Goal: Information Seeking & Learning: Understand process/instructions

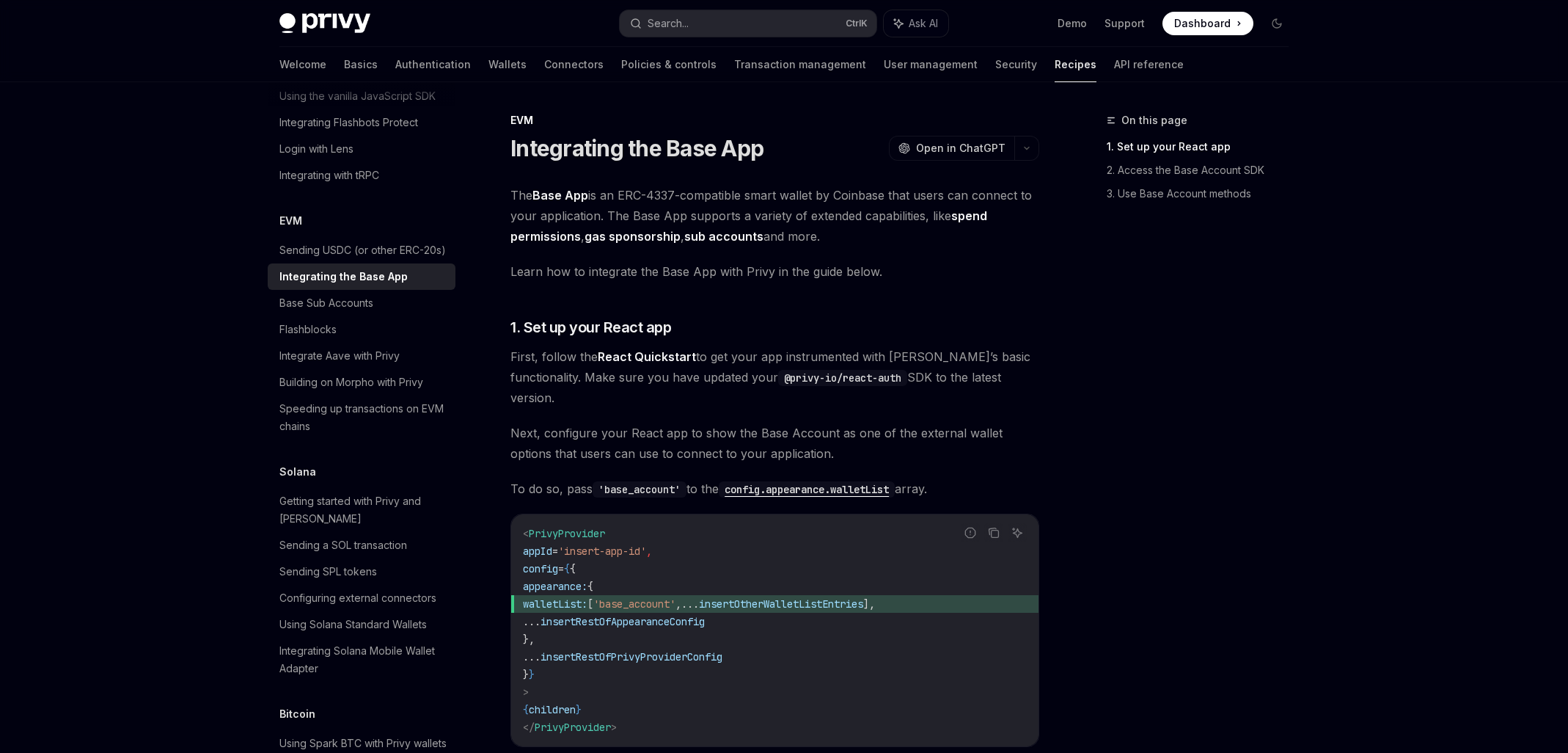
click at [1201, 353] on div "On this page 1. Set up your React app 2. Access the Base Account SDK 3. Use Bas…" at bounding box center [1189, 432] width 223 height 642
click at [1139, 173] on link "2. Access the Base Account SDK" at bounding box center [1203, 170] width 194 height 24
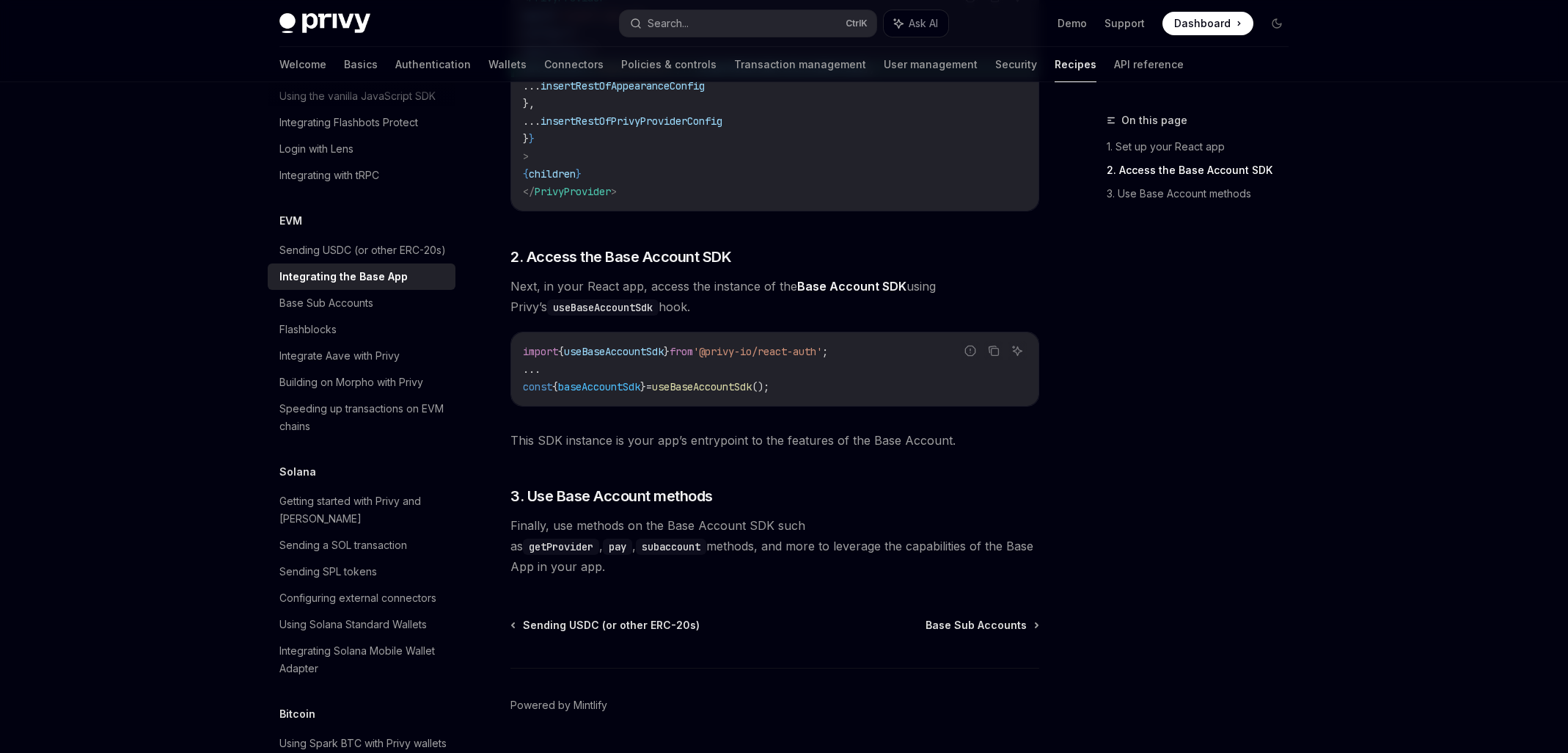
scroll to position [537, 0]
click at [994, 617] on span "Base Sub Accounts" at bounding box center [976, 624] width 101 height 15
type textarea "*"
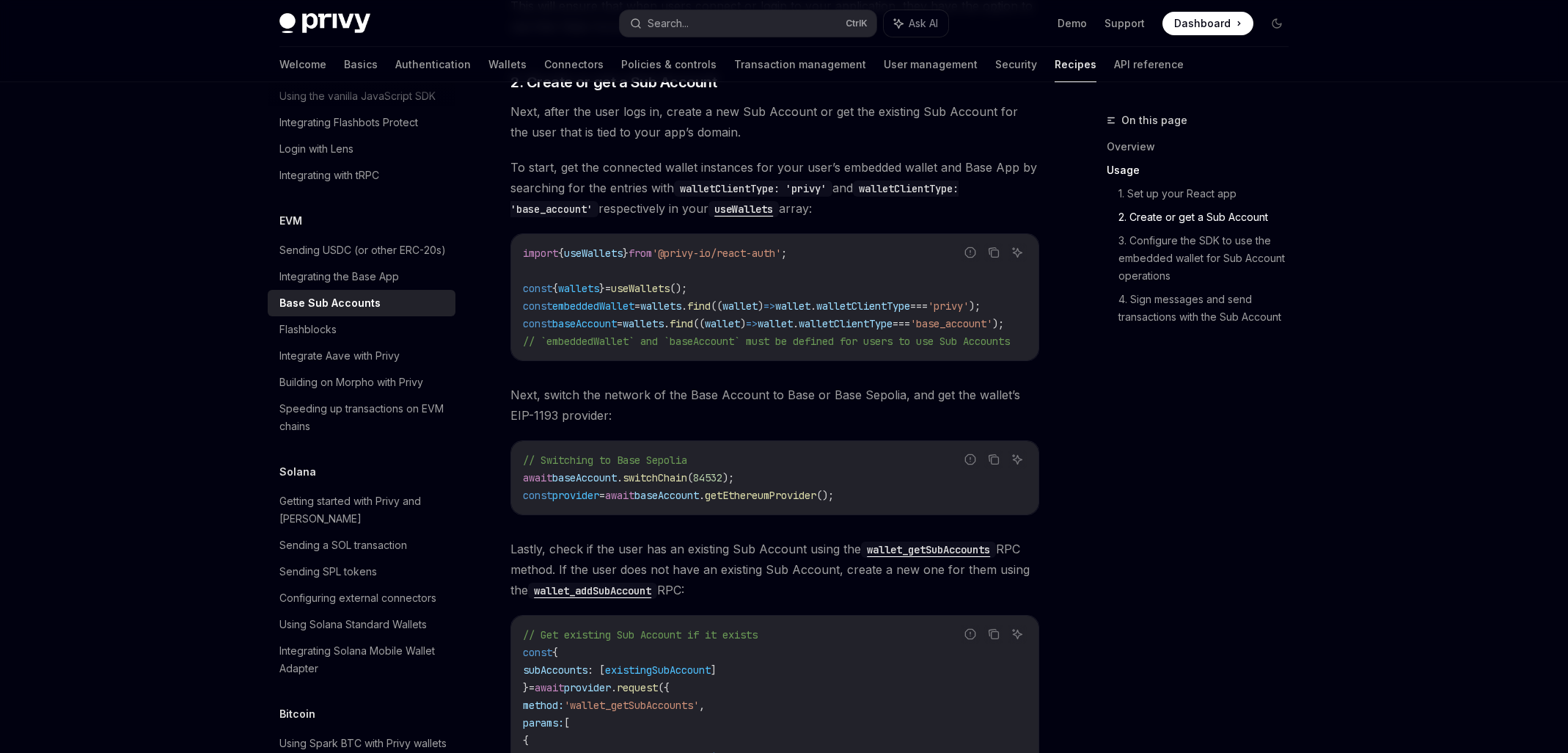
scroll to position [1418, 0]
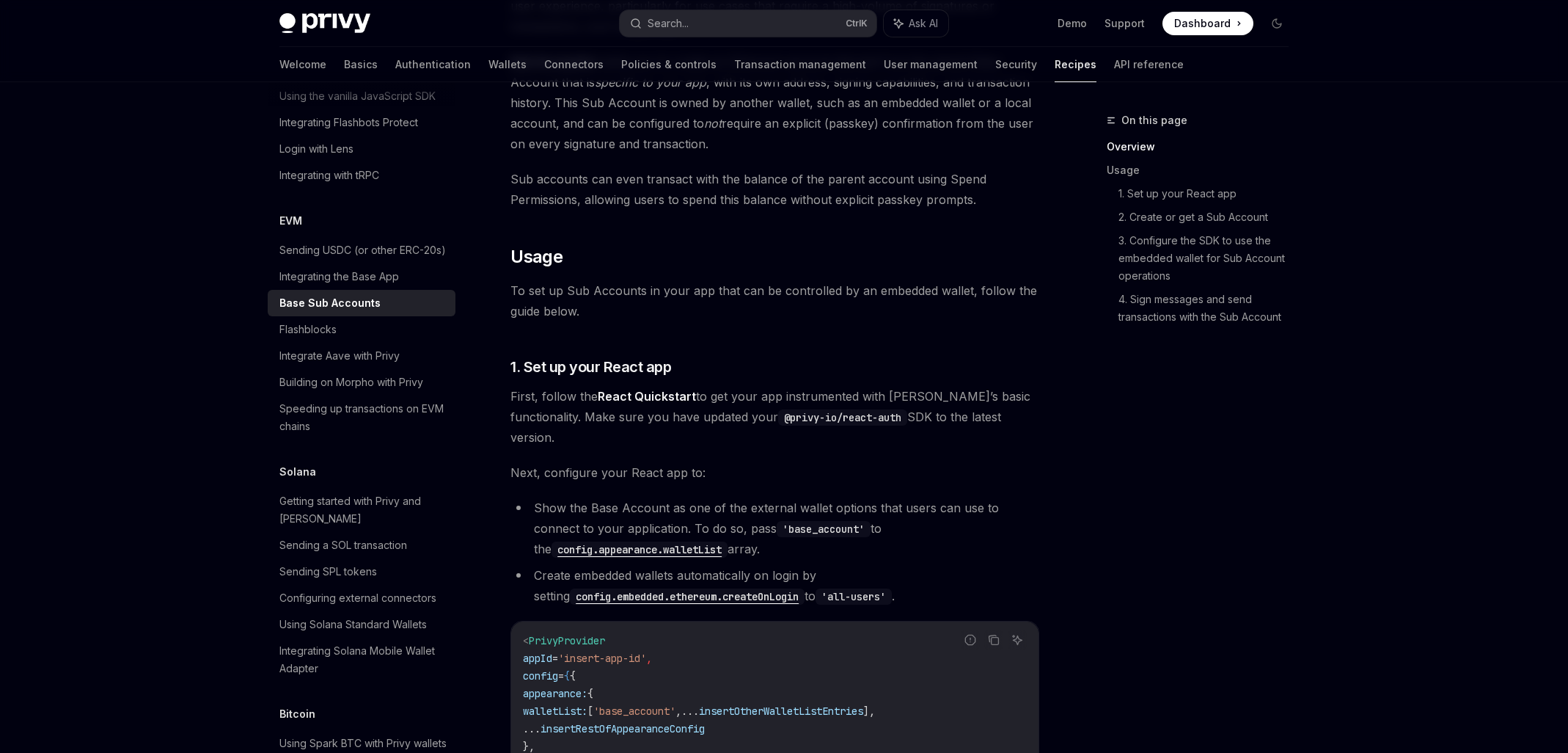
scroll to position [366, 0]
